Goal: Task Accomplishment & Management: Use online tool/utility

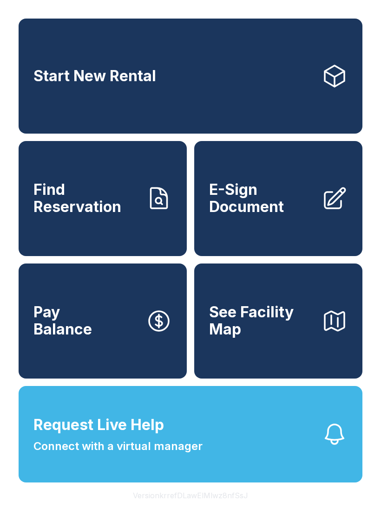
click at [98, 188] on link "Find Reservation" at bounding box center [103, 198] width 168 height 115
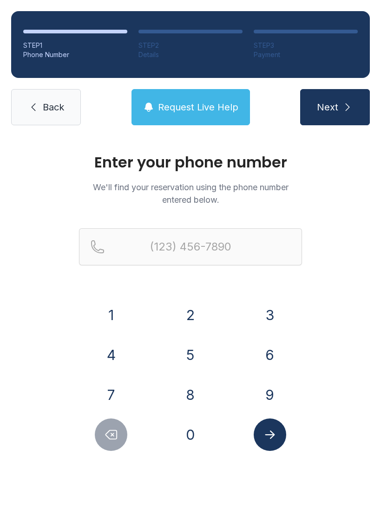
click at [119, 391] on button "7" at bounding box center [111, 395] width 33 height 33
click at [122, 321] on button "1" at bounding box center [111, 315] width 33 height 33
click at [285, 351] on button "6" at bounding box center [270, 355] width 33 height 33
click at [274, 398] on button "9" at bounding box center [270, 395] width 33 height 33
click at [200, 312] on button "2" at bounding box center [190, 315] width 33 height 33
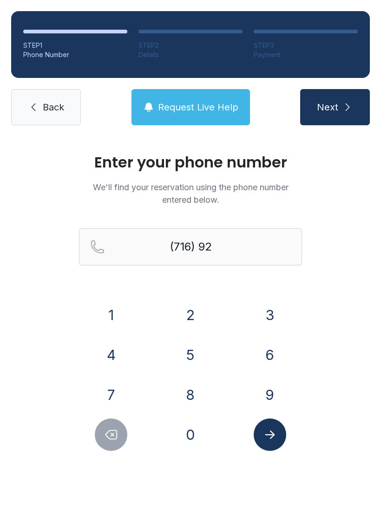
click at [263, 319] on button "3" at bounding box center [270, 315] width 33 height 33
click at [265, 318] on button "3" at bounding box center [270, 315] width 33 height 33
click at [204, 361] on button "5" at bounding box center [190, 355] width 33 height 33
click at [197, 399] on button "8" at bounding box center [190, 395] width 33 height 33
click at [193, 364] on button "5" at bounding box center [190, 355] width 33 height 33
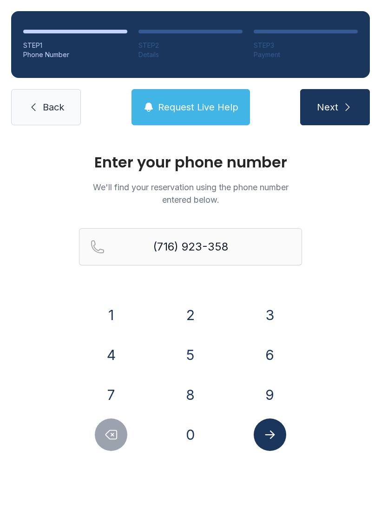
type input "[PHONE_NUMBER]"
click at [276, 444] on button "Submit lookup form" at bounding box center [270, 435] width 33 height 33
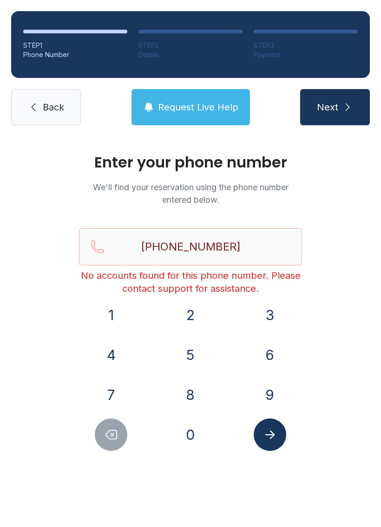
click at [50, 104] on span "Back" at bounding box center [53, 107] width 21 height 13
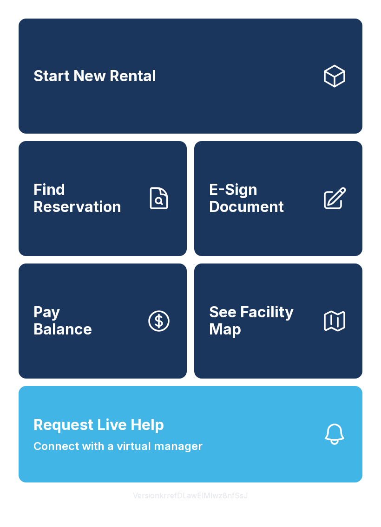
click at [262, 210] on span "E-Sign Document" at bounding box center [261, 199] width 105 height 34
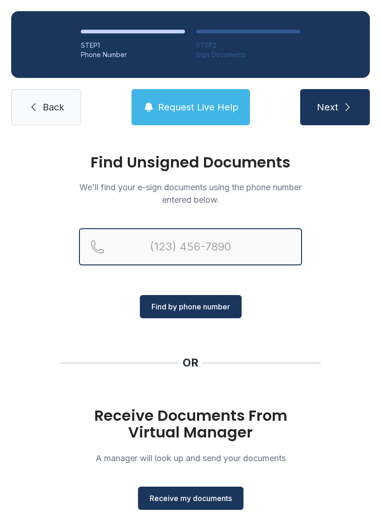
click at [243, 246] on input "Reservation phone number" at bounding box center [190, 246] width 223 height 37
type input "[PHONE_NUMBER]"
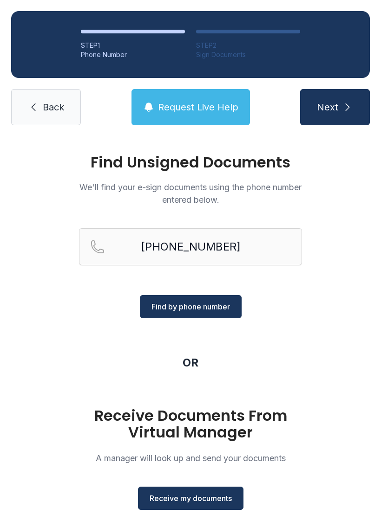
click at [210, 304] on span "Find by phone number" at bounding box center [190, 306] width 78 height 11
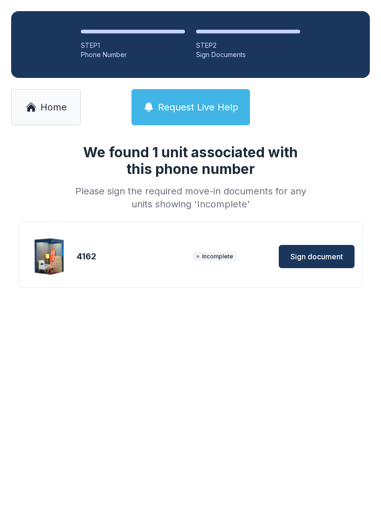
click at [320, 257] on span "Sign document" at bounding box center [316, 256] width 52 height 11
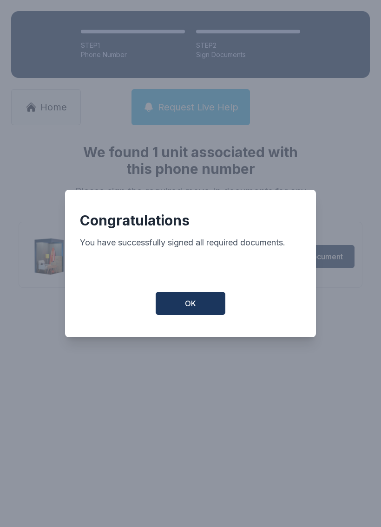
click at [192, 309] on span "OK" at bounding box center [190, 303] width 11 height 11
